Goal: Task Accomplishment & Management: Manage account settings

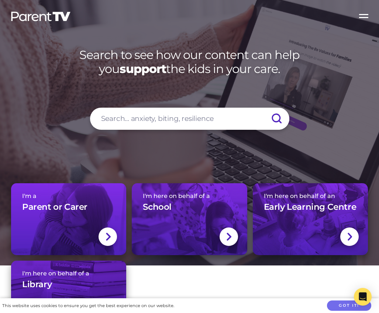
scroll to position [9539, 0]
